Goal: Task Accomplishment & Management: Manage account settings

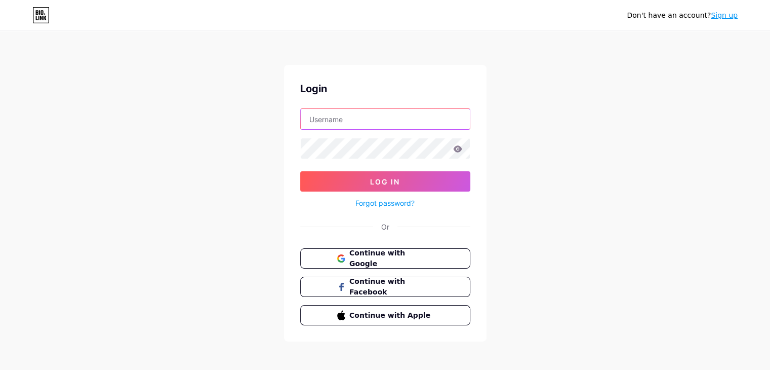
click at [339, 123] on input "text" at bounding box center [385, 119] width 169 height 20
type input "[EMAIL_ADDRESS][DOMAIN_NAME]"
click at [457, 147] on icon at bounding box center [457, 148] width 9 height 7
click at [458, 152] on icon at bounding box center [457, 148] width 9 height 7
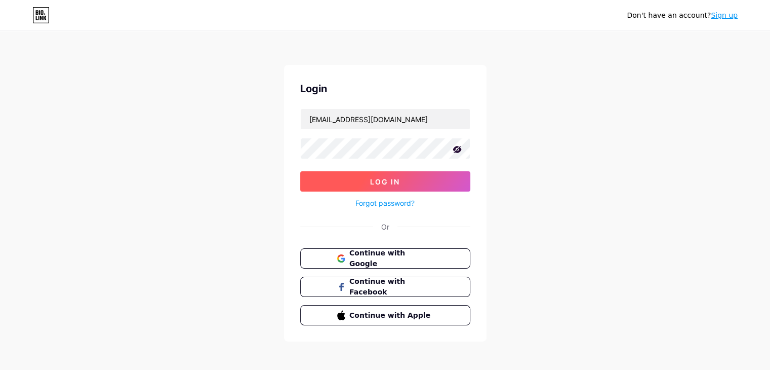
click at [395, 180] on span "Log In" at bounding box center [385, 181] width 30 height 9
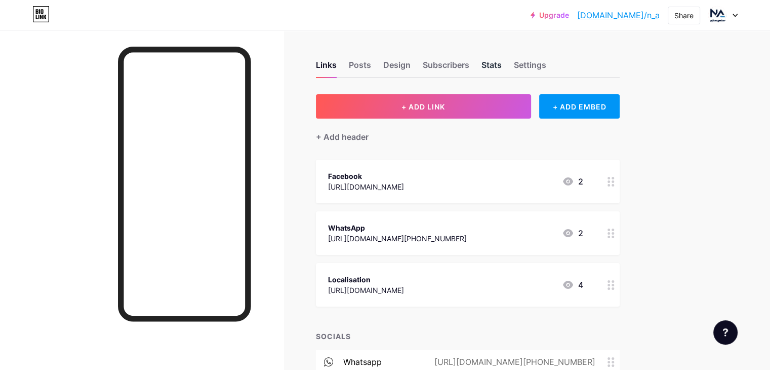
click at [502, 63] on div "Stats" at bounding box center [491, 68] width 20 height 18
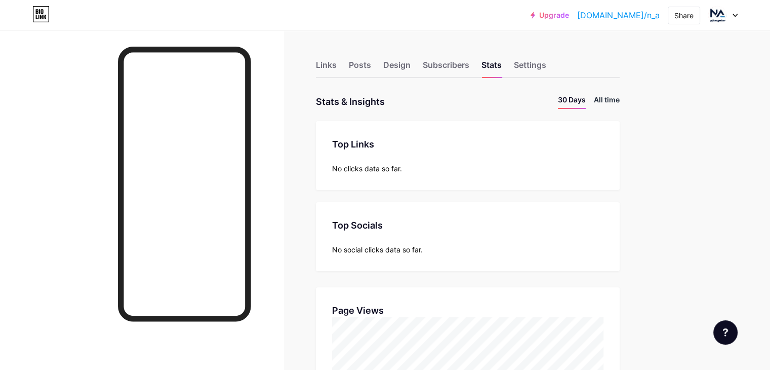
click at [620, 102] on li "All time" at bounding box center [607, 101] width 26 height 15
click at [389, 63] on div "Links Posts Design Subscribers Stats Settings" at bounding box center [468, 60] width 304 height 35
click at [337, 63] on div "Links" at bounding box center [326, 68] width 21 height 18
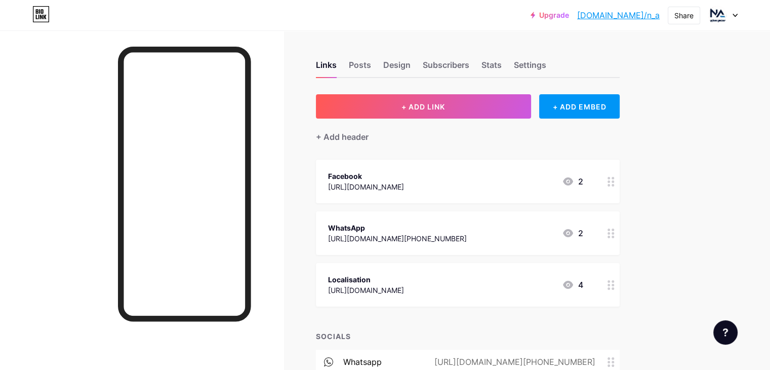
click at [615, 288] on icon at bounding box center [610, 285] width 7 height 10
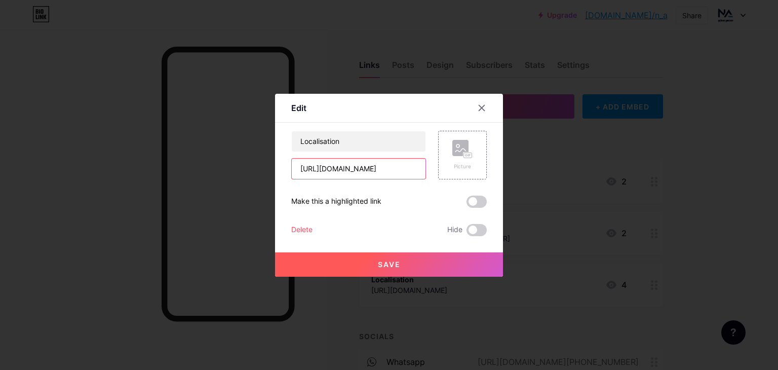
click at [416, 168] on input "[URL][DOMAIN_NAME]" at bounding box center [359, 168] width 134 height 20
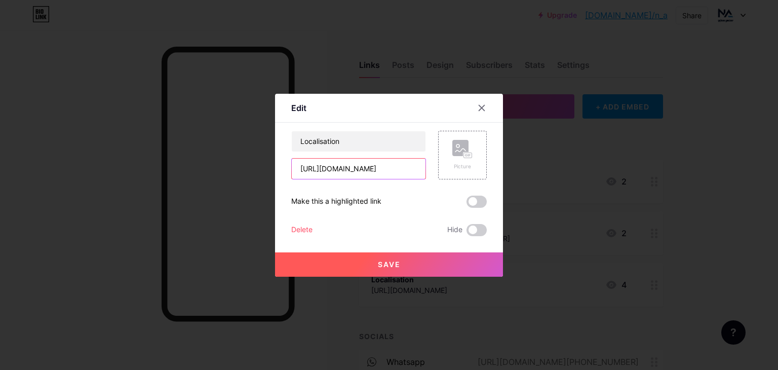
click at [416, 168] on input "[URL][DOMAIN_NAME]" at bounding box center [359, 168] width 134 height 20
paste input "[URL][DOMAIN_NAME]"
type input "[URL][DOMAIN_NAME]"
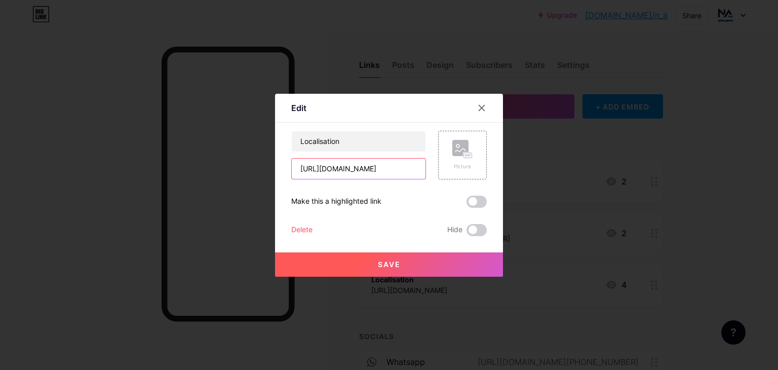
click at [416, 168] on input "[URL][DOMAIN_NAME]" at bounding box center [359, 168] width 134 height 20
paste input "[URL][DOMAIN_NAME]"
type input "[URL][DOMAIN_NAME]"
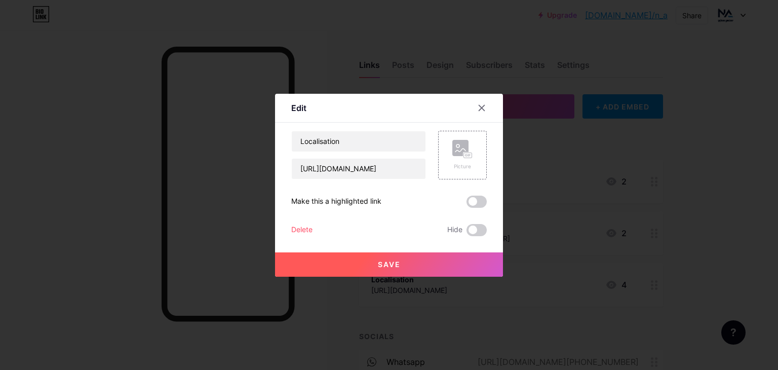
scroll to position [0, 0]
click at [415, 265] on button "Save" at bounding box center [389, 264] width 228 height 24
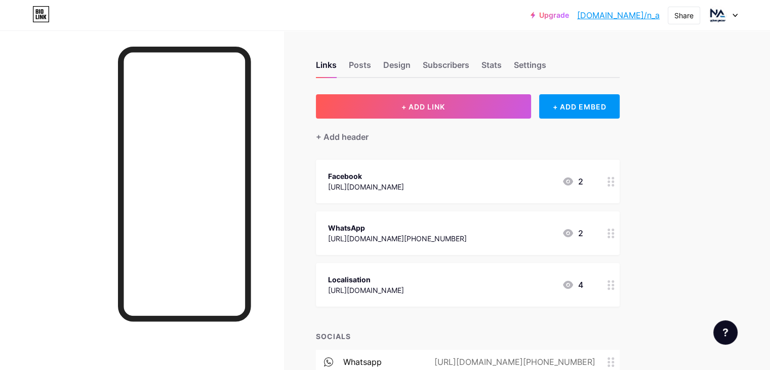
click at [610, 284] on circle at bounding box center [608, 284] width 3 height 3
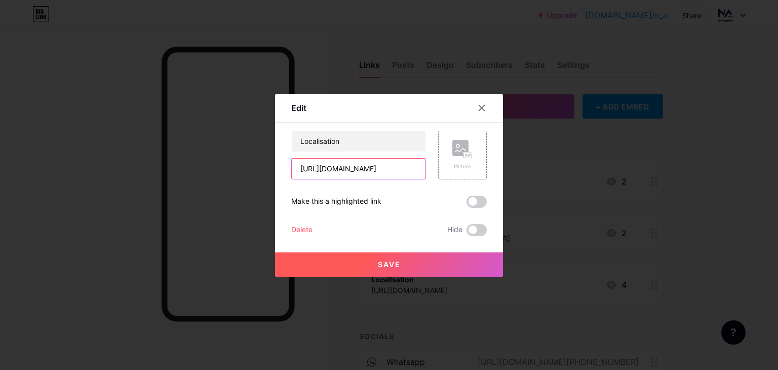
click at [403, 165] on input "[URL][DOMAIN_NAME]" at bounding box center [359, 168] width 134 height 20
paste input "[URL][DOMAIN_NAME]"
type input "[URL][DOMAIN_NAME]"
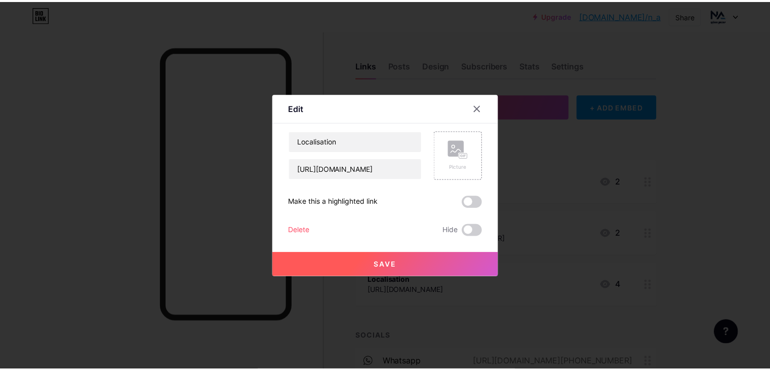
scroll to position [0, 0]
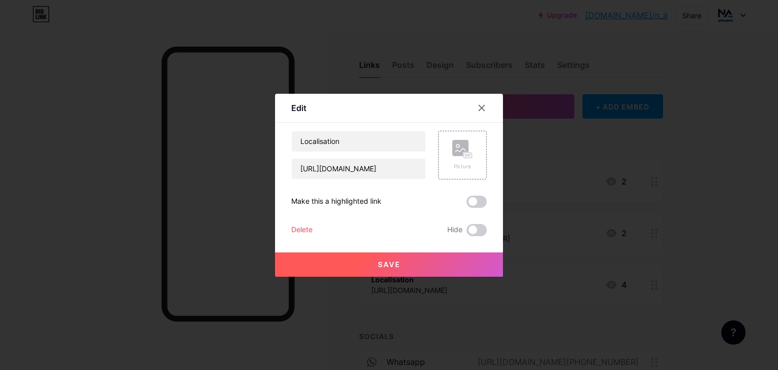
click at [392, 259] on button "Save" at bounding box center [389, 264] width 228 height 24
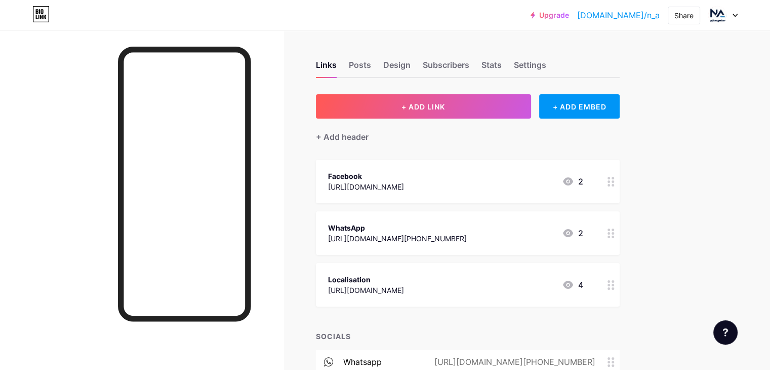
click at [404, 286] on div "[URL][DOMAIN_NAME]" at bounding box center [366, 290] width 76 height 11
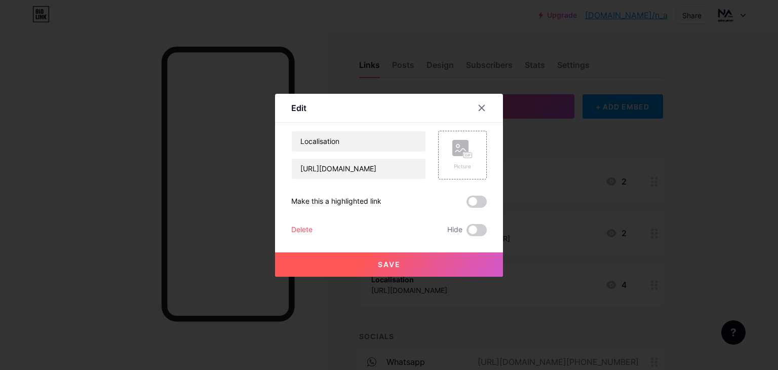
click at [468, 42] on div at bounding box center [389, 185] width 778 height 370
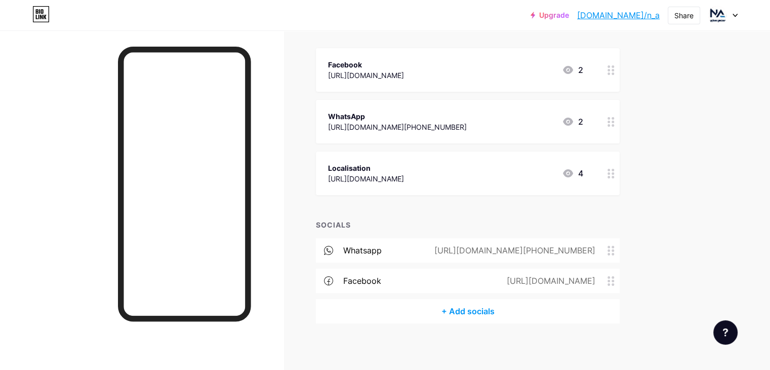
scroll to position [115, 0]
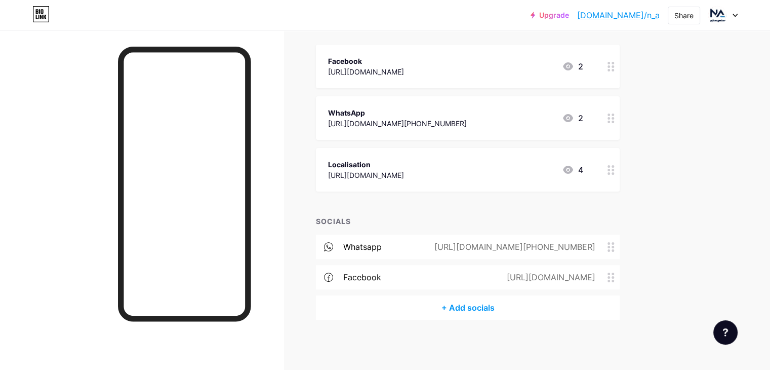
click at [615, 68] on icon at bounding box center [610, 67] width 7 height 10
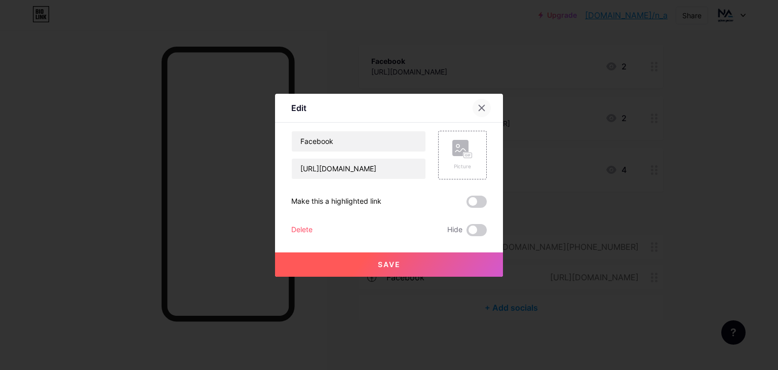
click at [485, 108] on div at bounding box center [481, 108] width 18 height 18
